Goal: Find specific page/section: Find specific page/section

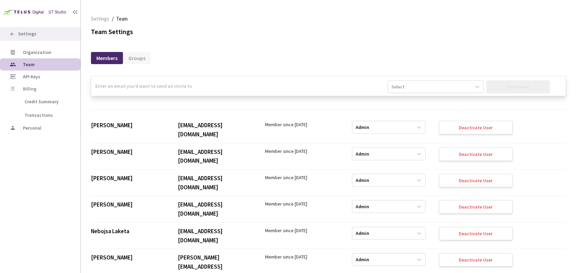
click at [31, 33] on span "Settings" at bounding box center [27, 34] width 18 height 6
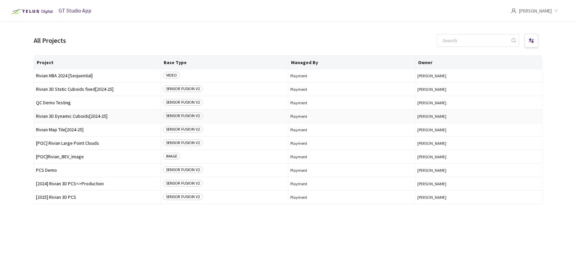
click at [97, 116] on span "Rivian 3D Dynamic Cuboids[2024-25]" at bounding box center [97, 116] width 123 height 5
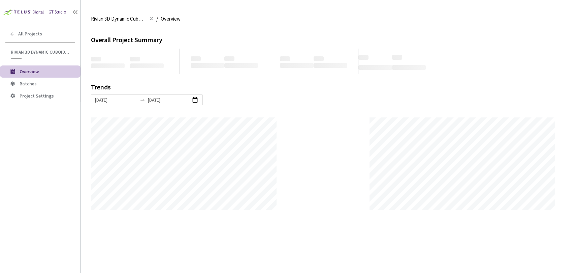
scroll to position [273, 576]
click at [46, 85] on span "Batches" at bounding box center [48, 84] width 56 height 6
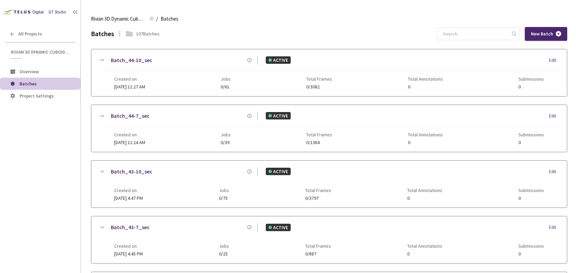
scroll to position [253, 0]
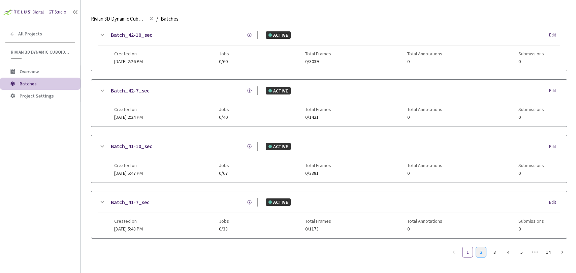
click at [481, 249] on link "2" at bounding box center [481, 252] width 10 height 10
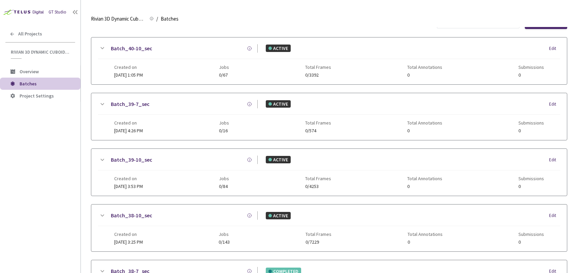
scroll to position [11, 0]
click at [140, 107] on link "Batch_39-7_sec" at bounding box center [130, 104] width 39 height 8
